Goal: Task Accomplishment & Management: Complete application form

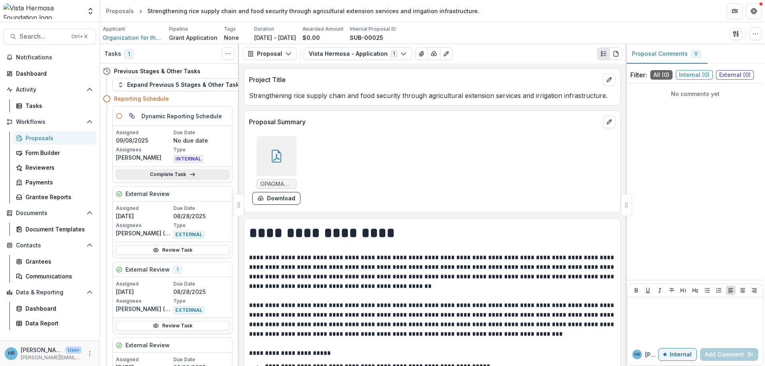
click at [174, 175] on link "Complete Task" at bounding box center [172, 175] width 113 height 10
